Goal: Task Accomplishment & Management: Use online tool/utility

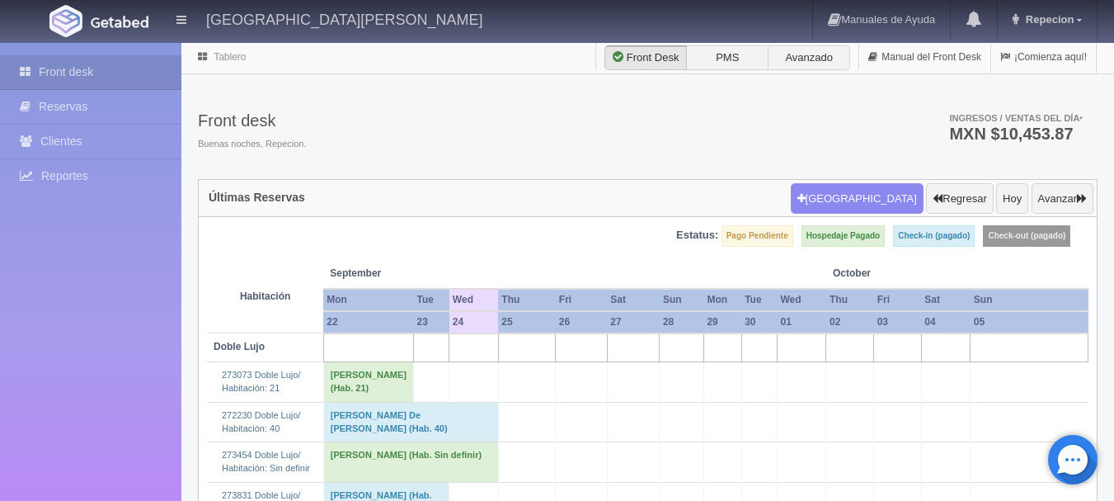
scroll to position [1237, 0]
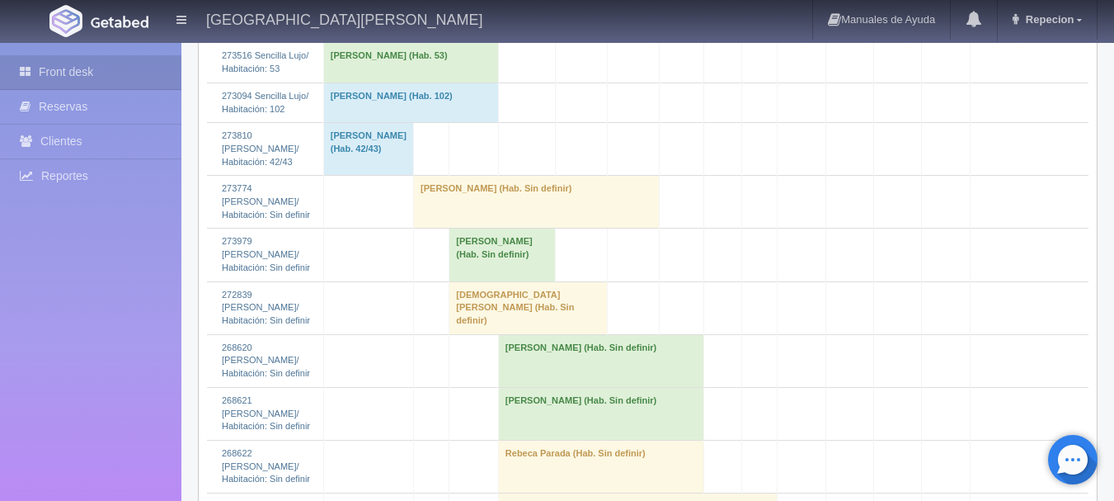
click at [499, 334] on td "[DEMOGRAPHIC_DATA][PERSON_NAME] (Hab. Sin definir)" at bounding box center [528, 307] width 158 height 53
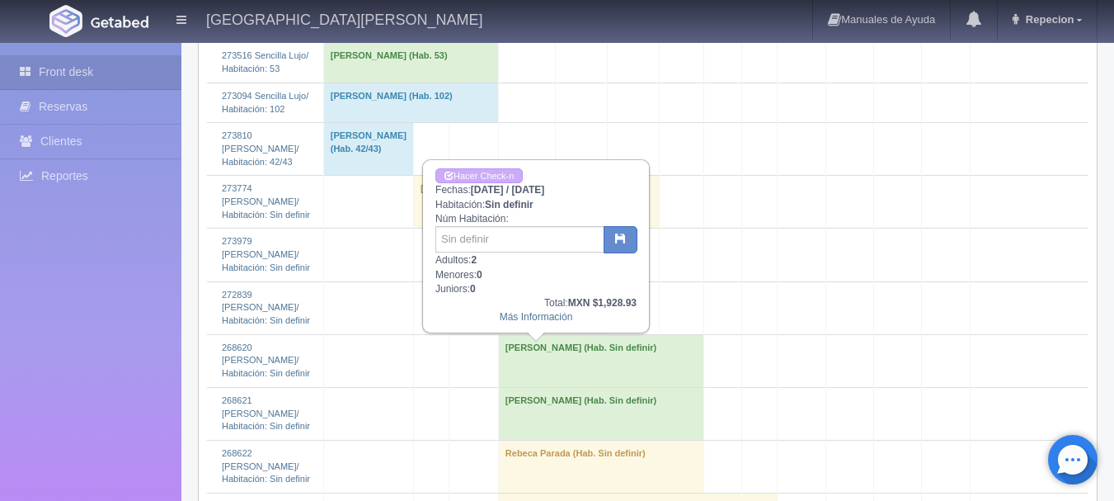
click at [540, 334] on td "[DEMOGRAPHIC_DATA][PERSON_NAME] (Hab. Sin definir)" at bounding box center [528, 307] width 158 height 53
click at [503, 334] on td "[DEMOGRAPHIC_DATA][PERSON_NAME] (Hab. Sin definir)" at bounding box center [528, 307] width 158 height 53
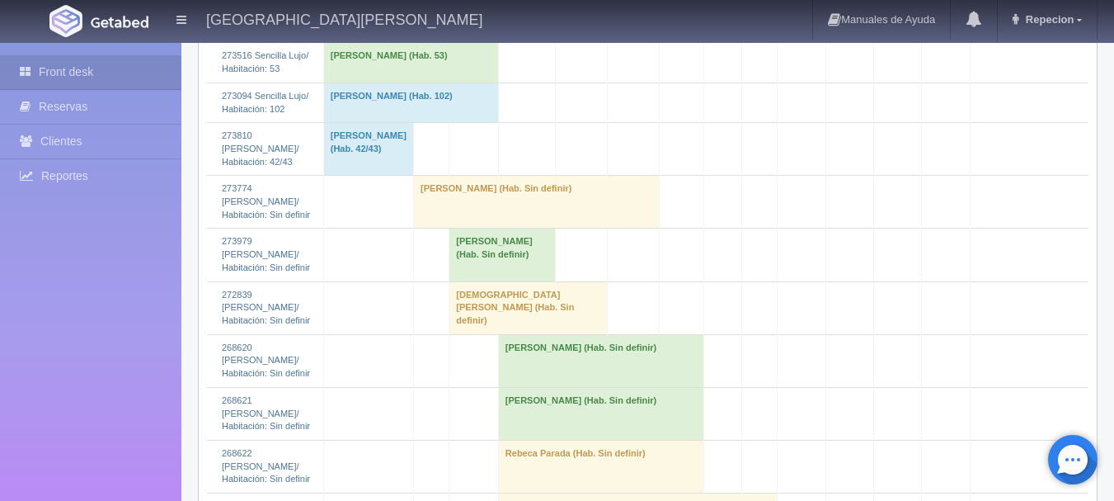
click at [545, 334] on td "[DEMOGRAPHIC_DATA][PERSON_NAME] (Hab. Sin definir)" at bounding box center [528, 307] width 158 height 53
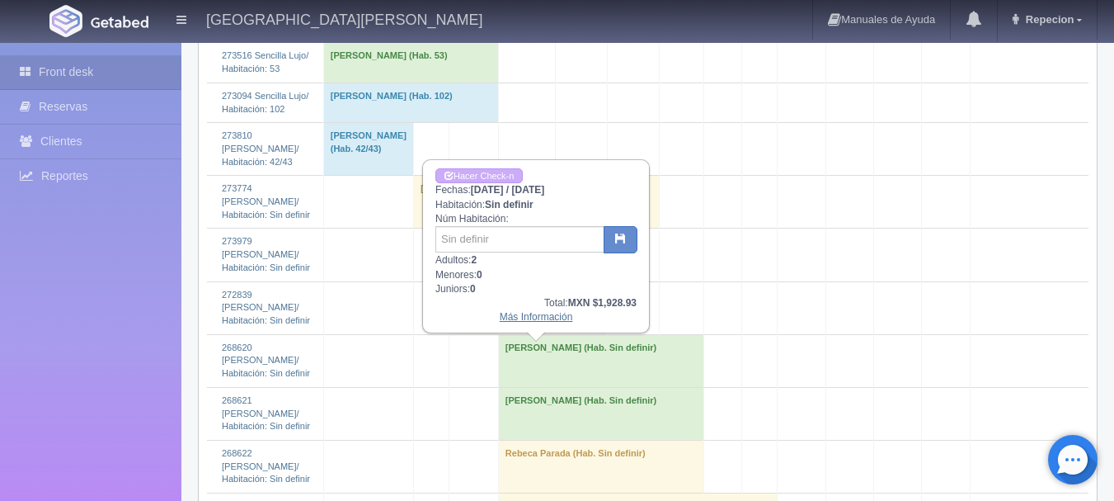
click at [516, 322] on link "Más Información" at bounding box center [536, 317] width 73 height 12
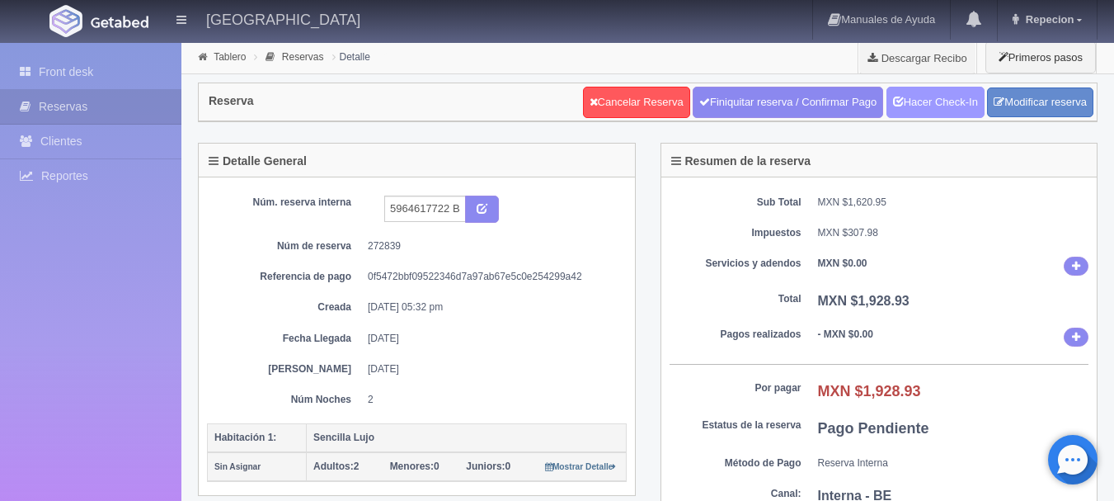
click at [944, 96] on link "Hacer Check-In" at bounding box center [936, 102] width 98 height 31
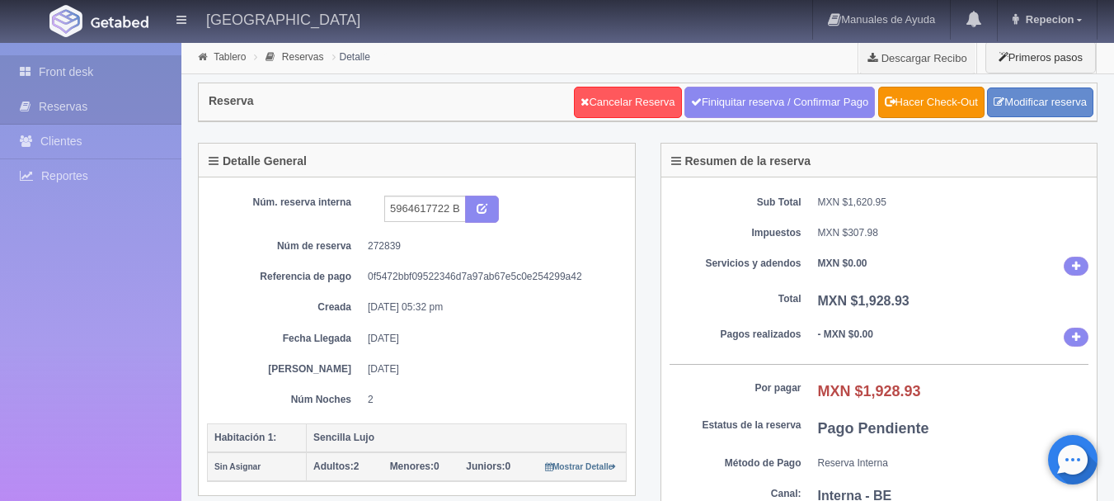
click at [65, 69] on link "Front desk" at bounding box center [90, 72] width 181 height 34
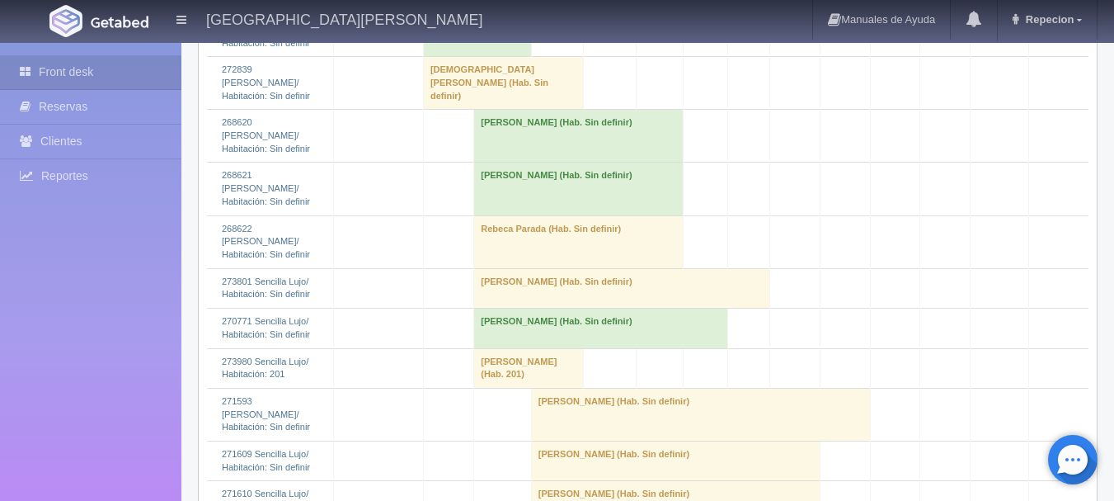
scroll to position [1320, 0]
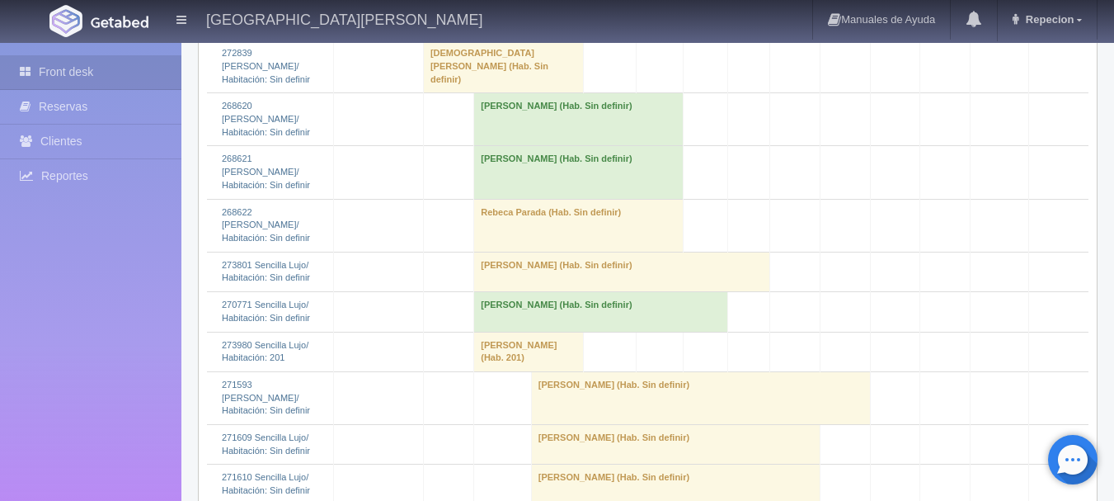
click at [478, 332] on td "Ramiro Gutierrez (Hab. 201)" at bounding box center [529, 352] width 110 height 40
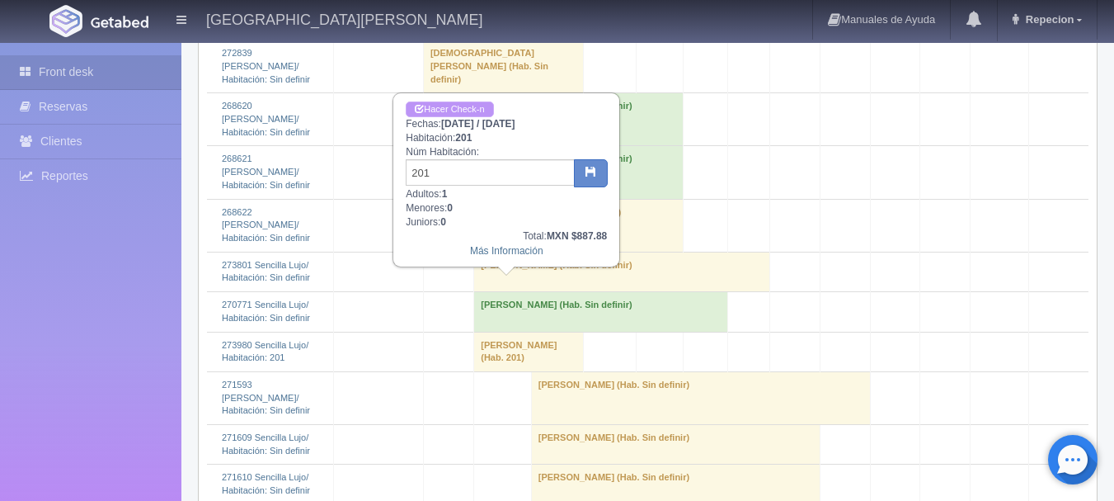
click at [470, 105] on link "Hacer Check-n" at bounding box center [449, 109] width 87 height 16
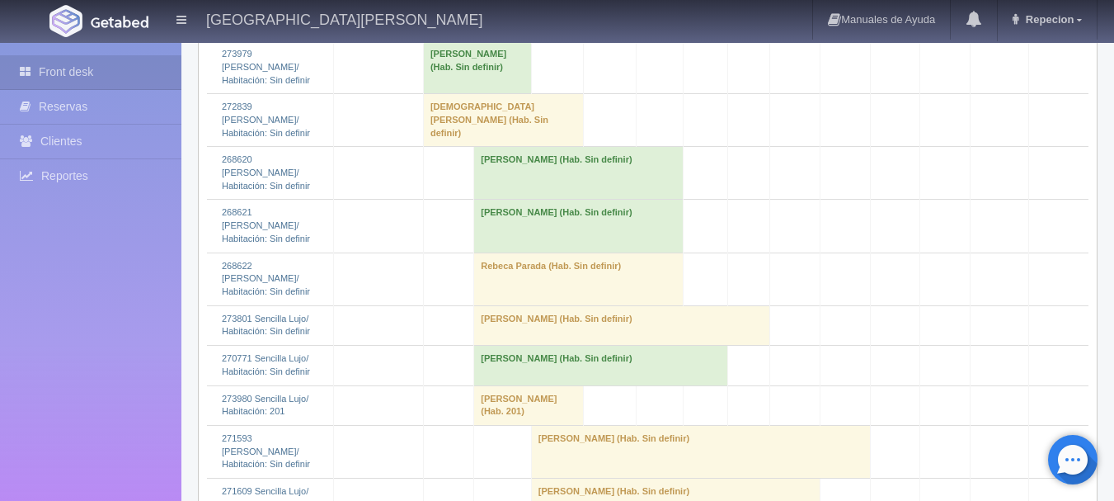
scroll to position [1237, 0]
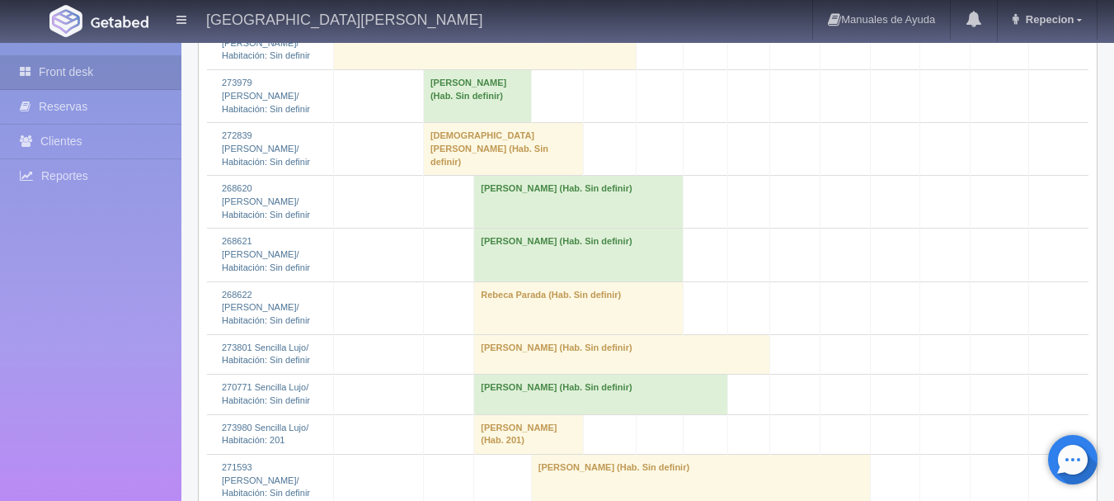
click at [441, 148] on td "[DEMOGRAPHIC_DATA][PERSON_NAME] (Hab. Sin definir)" at bounding box center [503, 149] width 160 height 53
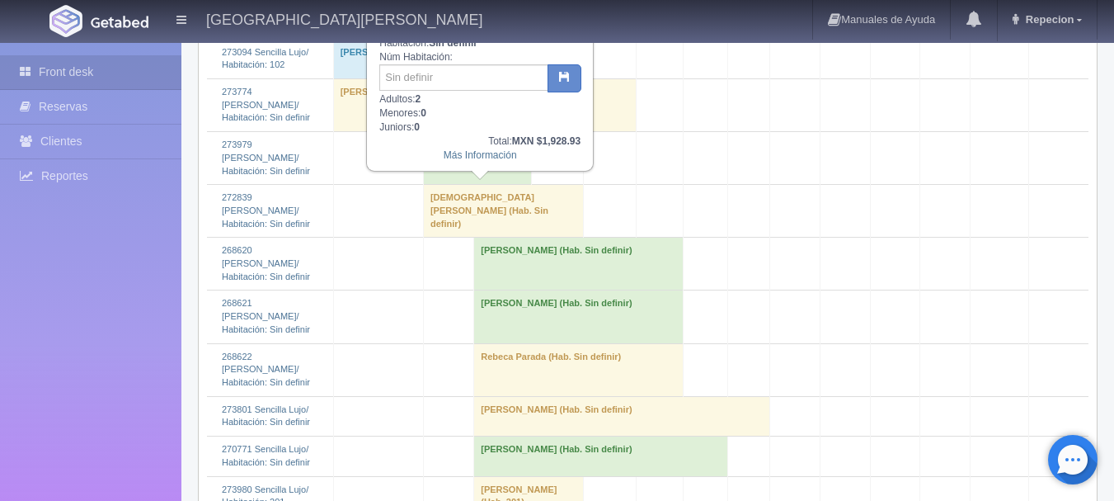
scroll to position [1072, 0]
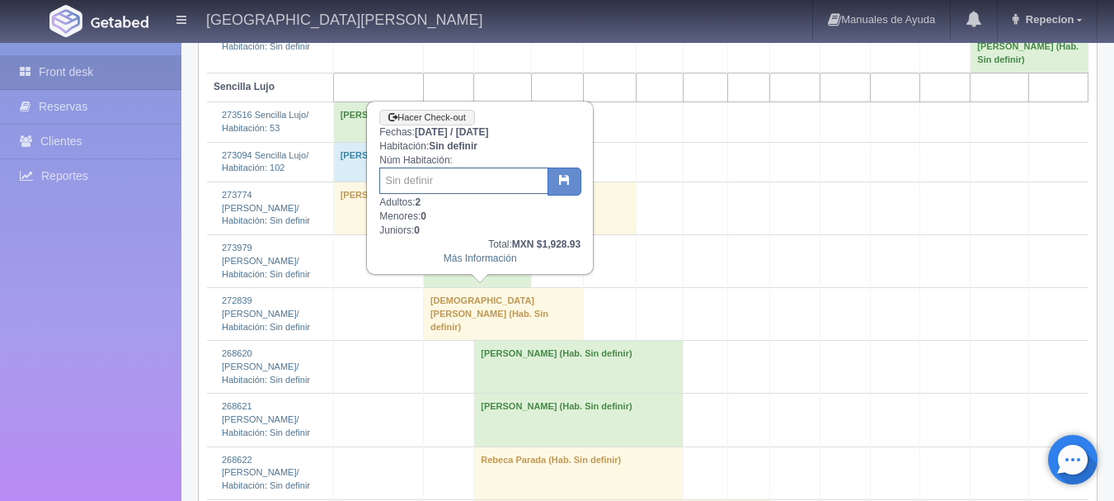
click at [445, 185] on input "text" at bounding box center [463, 180] width 169 height 26
type input "206"
click at [562, 176] on icon "button" at bounding box center [564, 179] width 11 height 11
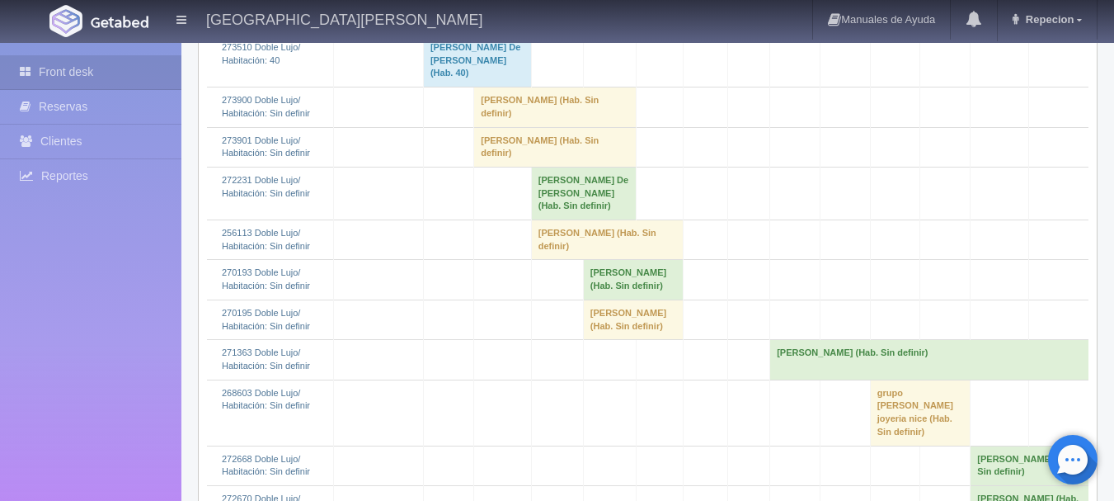
scroll to position [495, 0]
